Goal: Information Seeking & Learning: Learn about a topic

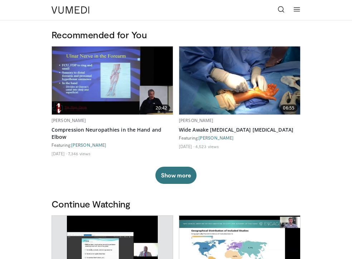
click at [281, 9] on icon at bounding box center [281, 9] width 7 height 7
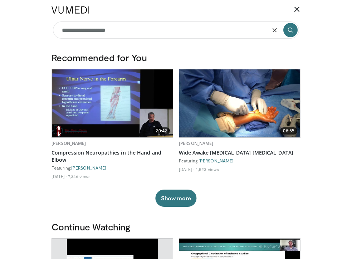
type input "**********"
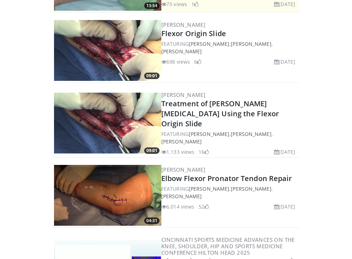
scroll to position [171, 0]
click at [141, 125] on img at bounding box center [107, 123] width 107 height 61
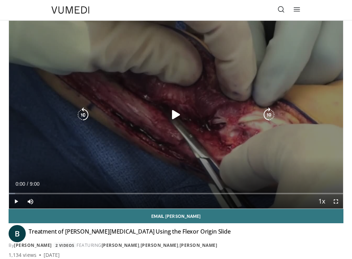
click at [173, 115] on icon "Video Player" at bounding box center [176, 115] width 14 height 14
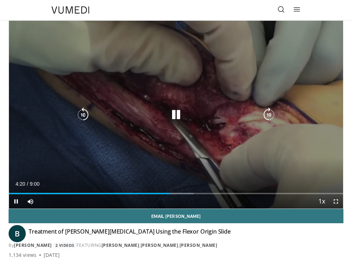
click at [176, 112] on icon "Video Player" at bounding box center [176, 115] width 14 height 14
click at [173, 115] on icon "Video Player" at bounding box center [176, 115] width 14 height 14
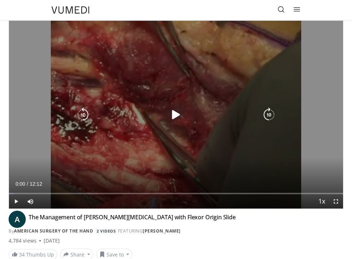
click at [174, 113] on icon "Video Player" at bounding box center [176, 115] width 14 height 14
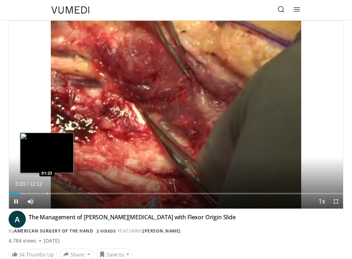
click at [47, 192] on div "Loaded : 1.34% 00:23 01:23" at bounding box center [176, 190] width 334 height 7
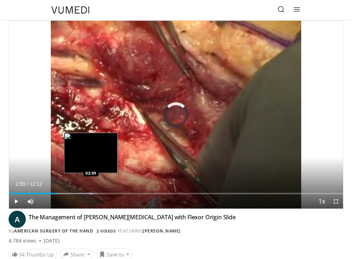
click at [91, 192] on div "Loaded : 25.96% 01:43 02:59" at bounding box center [176, 190] width 334 height 7
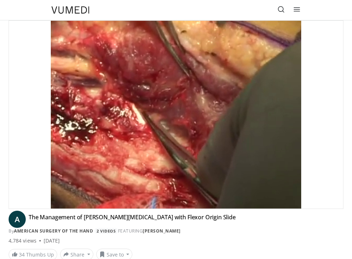
click at [131, 193] on video-js "**********" at bounding box center [176, 115] width 334 height 188
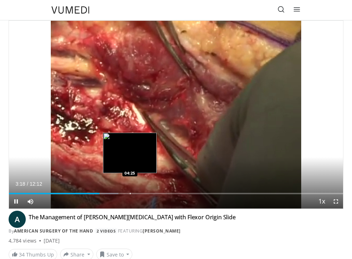
click at [130, 194] on div "Progress Bar" at bounding box center [130, 193] width 1 height 1
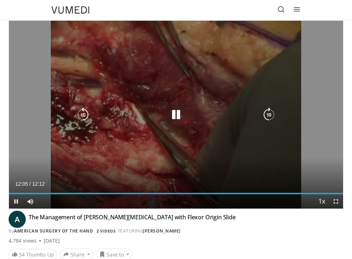
click at [175, 114] on icon "Video Player" at bounding box center [176, 115] width 14 height 14
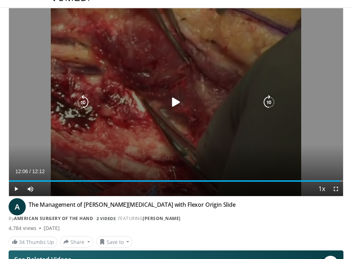
scroll to position [10, 0]
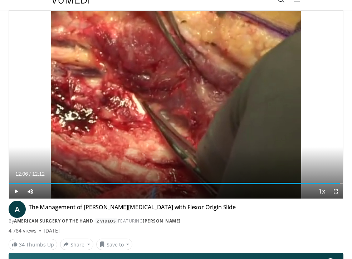
click at [336, 190] on span "Video Player" at bounding box center [336, 191] width 14 height 14
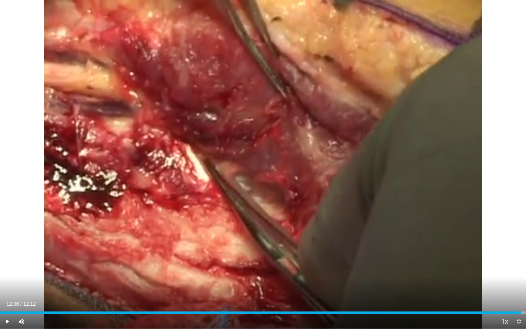
click at [352, 259] on span "Video Player" at bounding box center [519, 321] width 14 height 14
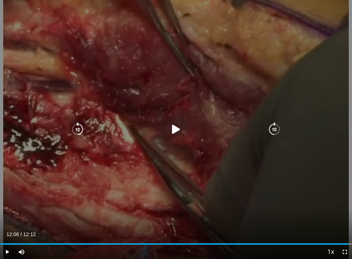
scroll to position [0, 0]
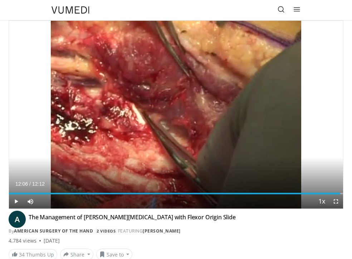
click at [282, 9] on icon at bounding box center [281, 9] width 7 height 7
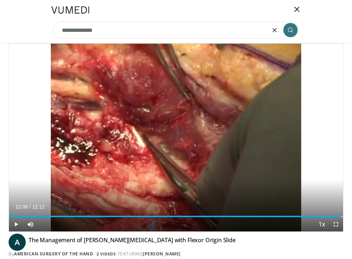
type input "**********"
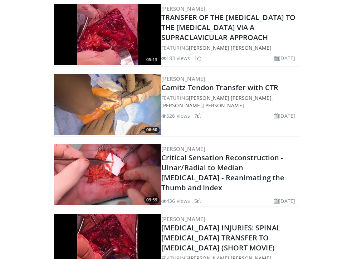
scroll to position [676, 0]
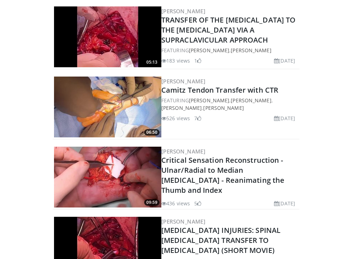
click at [135, 98] on img at bounding box center [107, 107] width 107 height 61
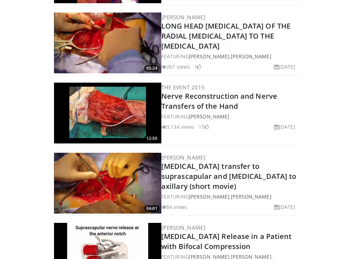
scroll to position [951, 0]
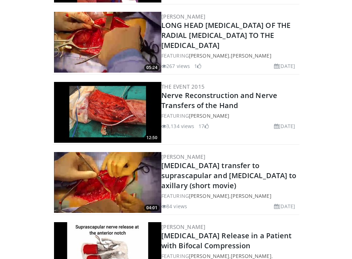
click at [116, 126] on img at bounding box center [107, 112] width 107 height 61
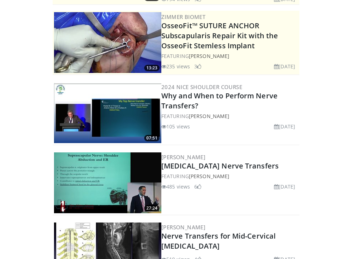
scroll to position [110, 0]
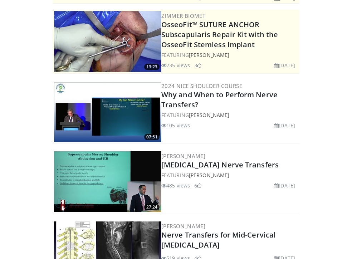
click at [131, 113] on img at bounding box center [107, 111] width 107 height 61
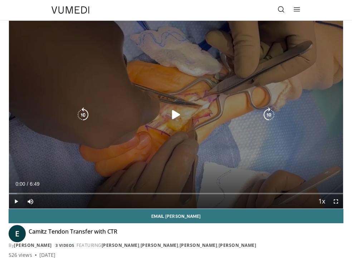
click at [173, 114] on icon "Video Player" at bounding box center [176, 115] width 14 height 14
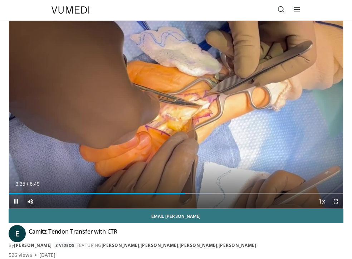
click at [338, 200] on span "Video Player" at bounding box center [336, 201] width 14 height 14
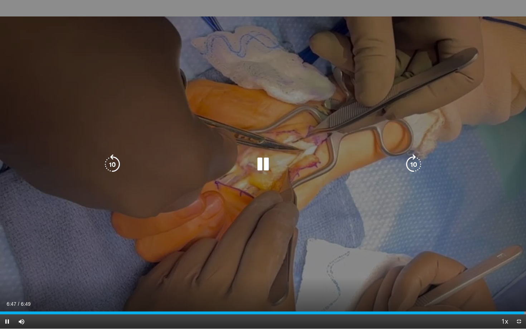
click at [267, 165] on icon "Video Player" at bounding box center [263, 164] width 20 height 20
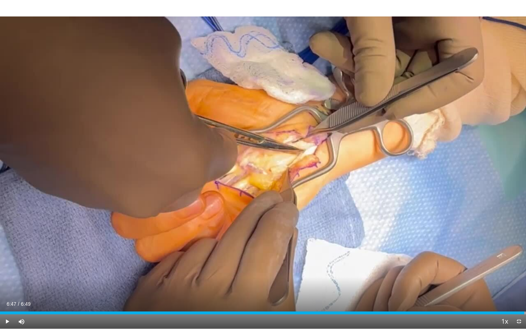
click at [352, 259] on span "Video Player" at bounding box center [519, 321] width 14 height 14
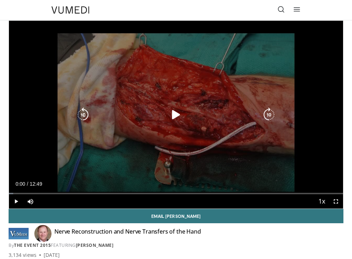
click at [175, 114] on icon "Video Player" at bounding box center [176, 115] width 14 height 14
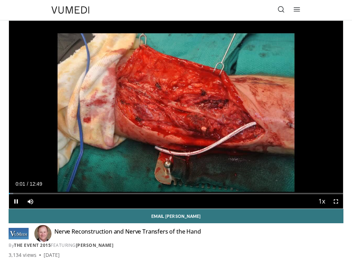
click at [336, 201] on span "Video Player" at bounding box center [336, 201] width 14 height 14
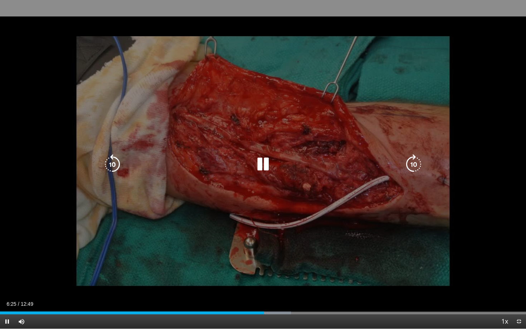
click at [263, 166] on icon "Video Player" at bounding box center [263, 164] width 20 height 20
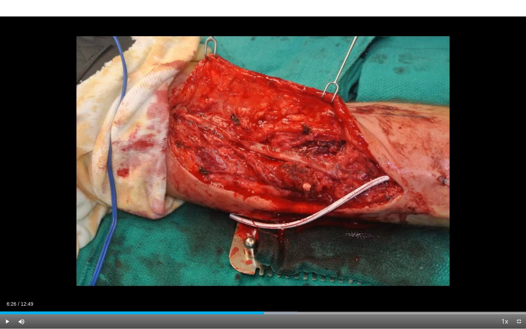
click at [352, 259] on span "Video Player" at bounding box center [519, 321] width 14 height 14
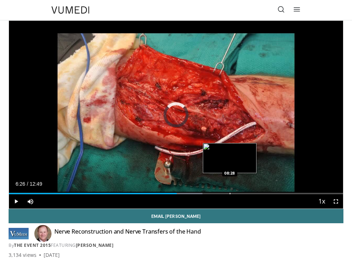
click at [230, 193] on div "Progress Bar" at bounding box center [230, 193] width 1 height 1
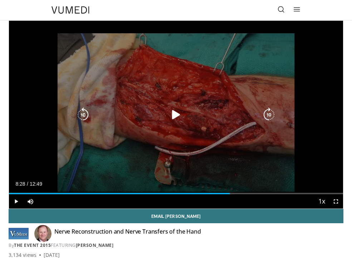
click at [173, 113] on icon "Video Player" at bounding box center [176, 115] width 14 height 14
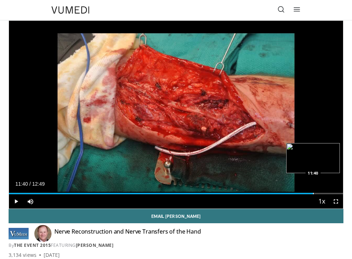
drag, startPoint x: 318, startPoint y: 191, endPoint x: 313, endPoint y: 191, distance: 4.7
click at [313, 191] on div "Loaded : 0.00% 11:40 11:40" at bounding box center [176, 190] width 334 height 7
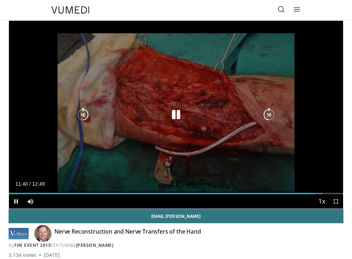
click at [176, 113] on icon "Video Player" at bounding box center [176, 115] width 14 height 14
click at [175, 112] on icon "Video Player" at bounding box center [176, 115] width 14 height 14
click at [177, 114] on icon "Video Player" at bounding box center [176, 115] width 14 height 14
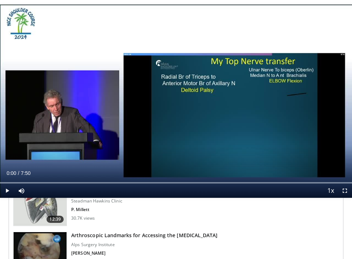
scroll to position [206, 0]
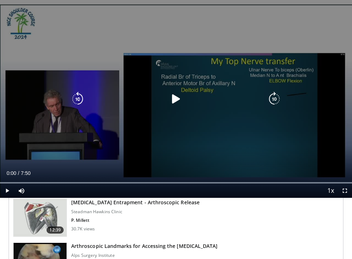
click at [173, 99] on icon "Video Player" at bounding box center [176, 99] width 14 height 14
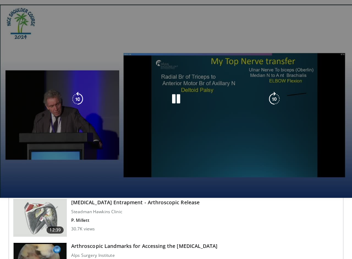
click at [69, 181] on video-js "**********" at bounding box center [176, 99] width 352 height 198
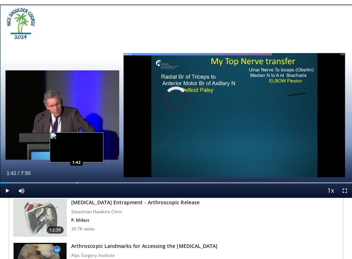
click at [77, 181] on div "Loaded : 100.00% 0:11 1:42" at bounding box center [176, 180] width 352 height 7
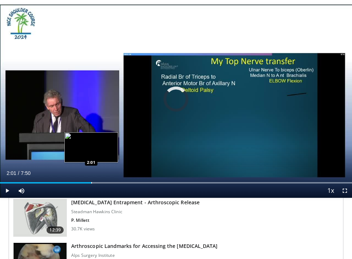
click at [91, 182] on div "Progress Bar" at bounding box center [91, 182] width 1 height 1
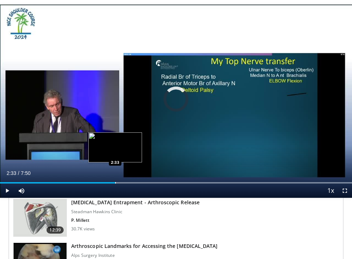
click at [115, 182] on div "Loaded : 100.00% 2:33 2:33" at bounding box center [176, 180] width 352 height 7
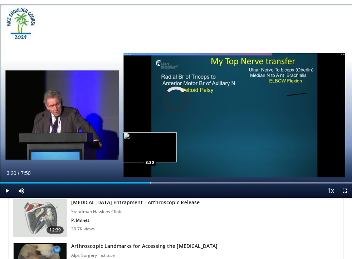
click at [150, 181] on div "Loaded : 100.00% 3:20 3:20" at bounding box center [176, 180] width 352 height 7
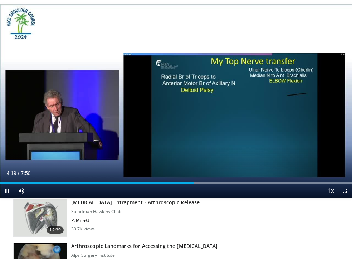
click at [345, 189] on span "Video Player" at bounding box center [345, 191] width 14 height 14
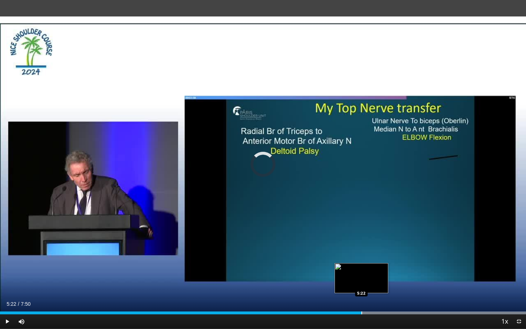
click at [352, 259] on div "Progress Bar" at bounding box center [361, 312] width 1 height 3
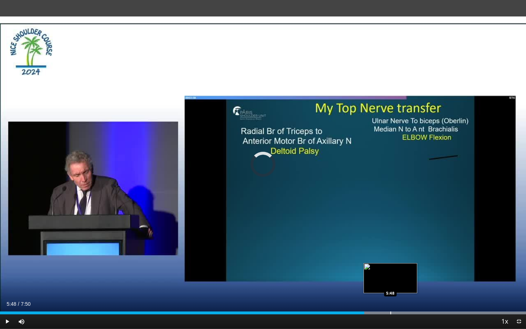
click at [352, 259] on div "Progress Bar" at bounding box center [390, 312] width 1 height 3
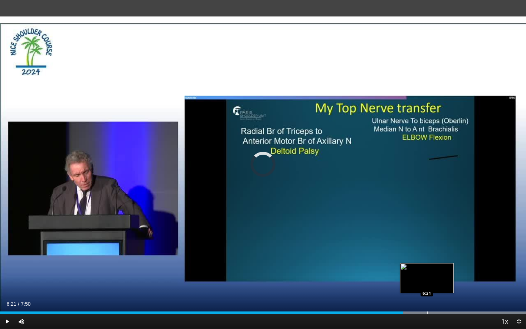
click at [352, 259] on div "Progress Bar" at bounding box center [427, 312] width 1 height 3
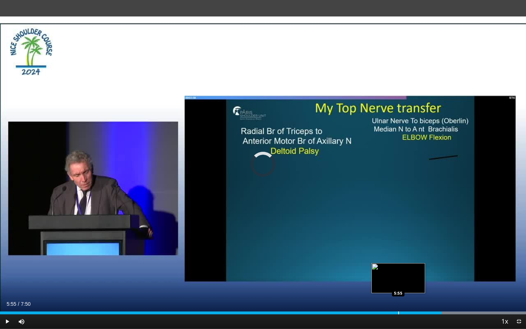
click at [352, 259] on div "Progress Bar" at bounding box center [398, 312] width 1 height 3
click at [352, 259] on div "Progress Bar" at bounding box center [406, 312] width 1 height 3
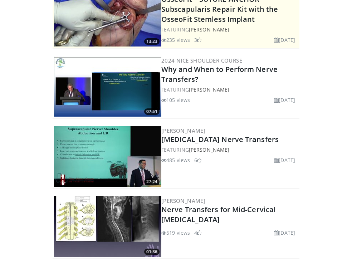
scroll to position [138, 0]
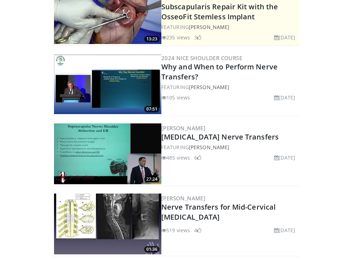
click at [112, 138] on img at bounding box center [107, 153] width 107 height 61
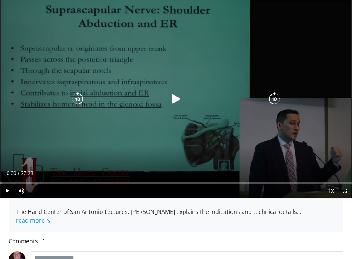
scroll to position [123, 0]
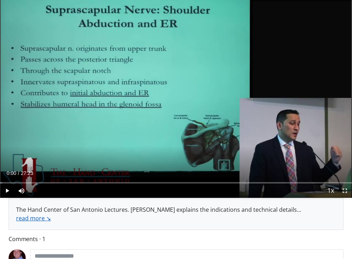
click at [34, 218] on link "read more ↘" at bounding box center [33, 218] width 35 height 8
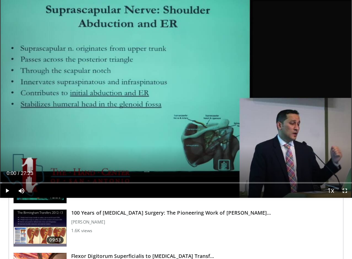
scroll to position [566, 0]
